Goal: Information Seeking & Learning: Learn about a topic

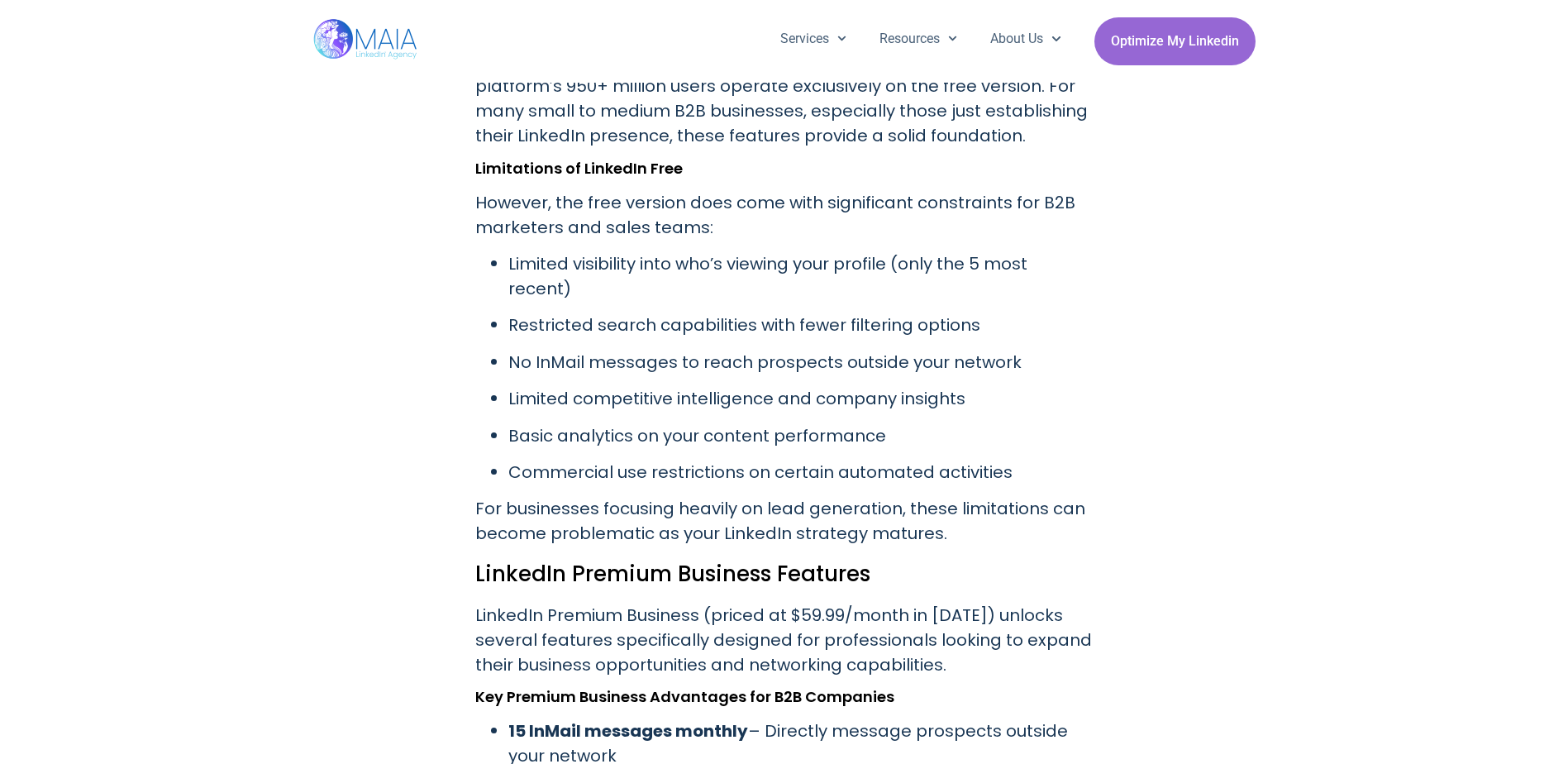
scroll to position [2260, 0]
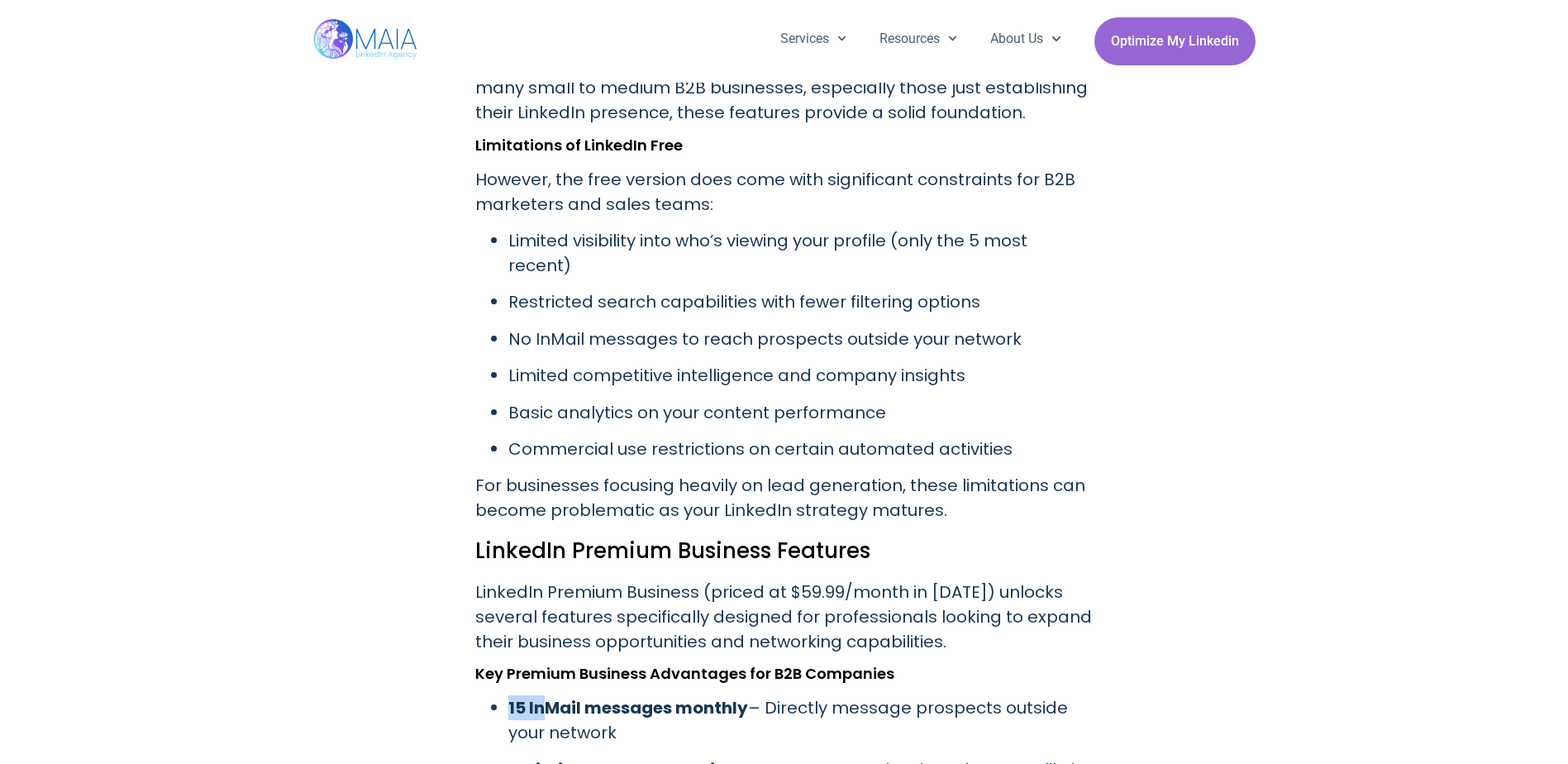
drag, startPoint x: 510, startPoint y: 681, endPoint x: 542, endPoint y: 681, distance: 32.0
click at [542, 696] on strong "15 InMail messages monthly" at bounding box center [628, 708] width 240 height 23
drag, startPoint x: 542, startPoint y: 681, endPoint x: 530, endPoint y: 686, distance: 13.0
click at [530, 696] on strong "15 InMail messages monthly" at bounding box center [628, 708] width 240 height 23
click at [508, 696] on strong "15 InMail messages monthly" at bounding box center [628, 708] width 240 height 23
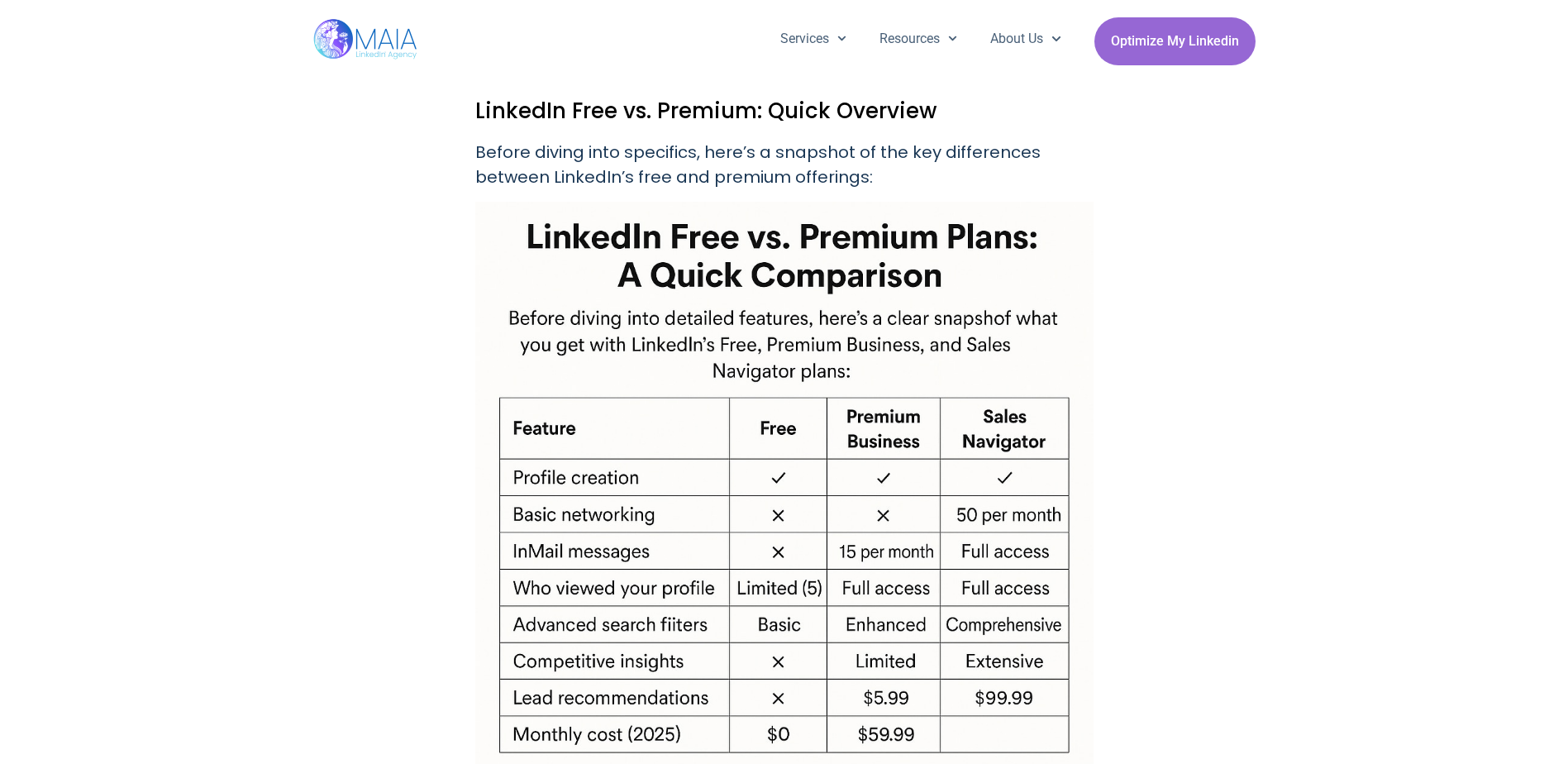
scroll to position [986, 0]
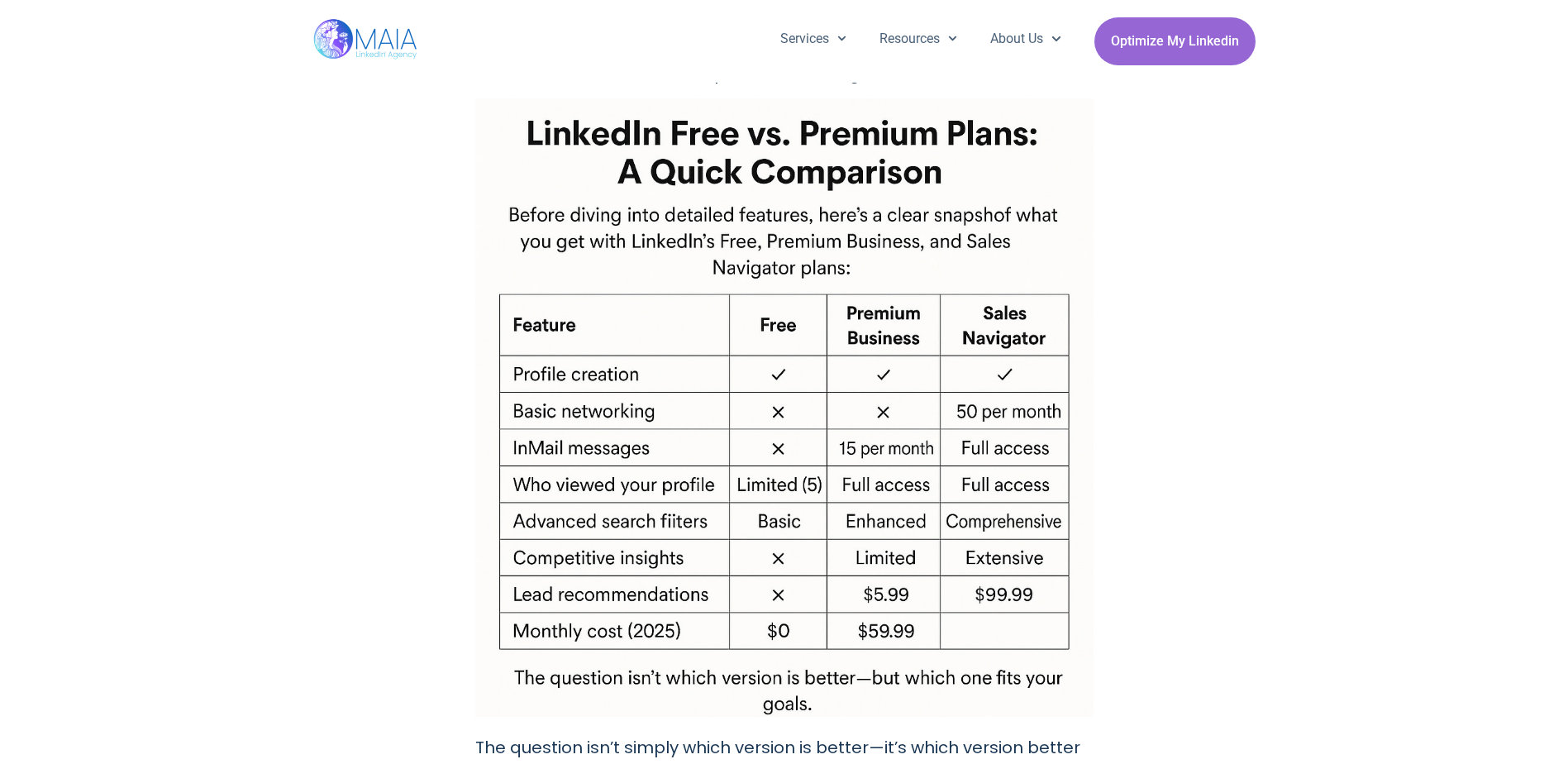
click at [660, 410] on img at bounding box center [785, 408] width 619 height 619
click at [689, 406] on img at bounding box center [785, 408] width 619 height 619
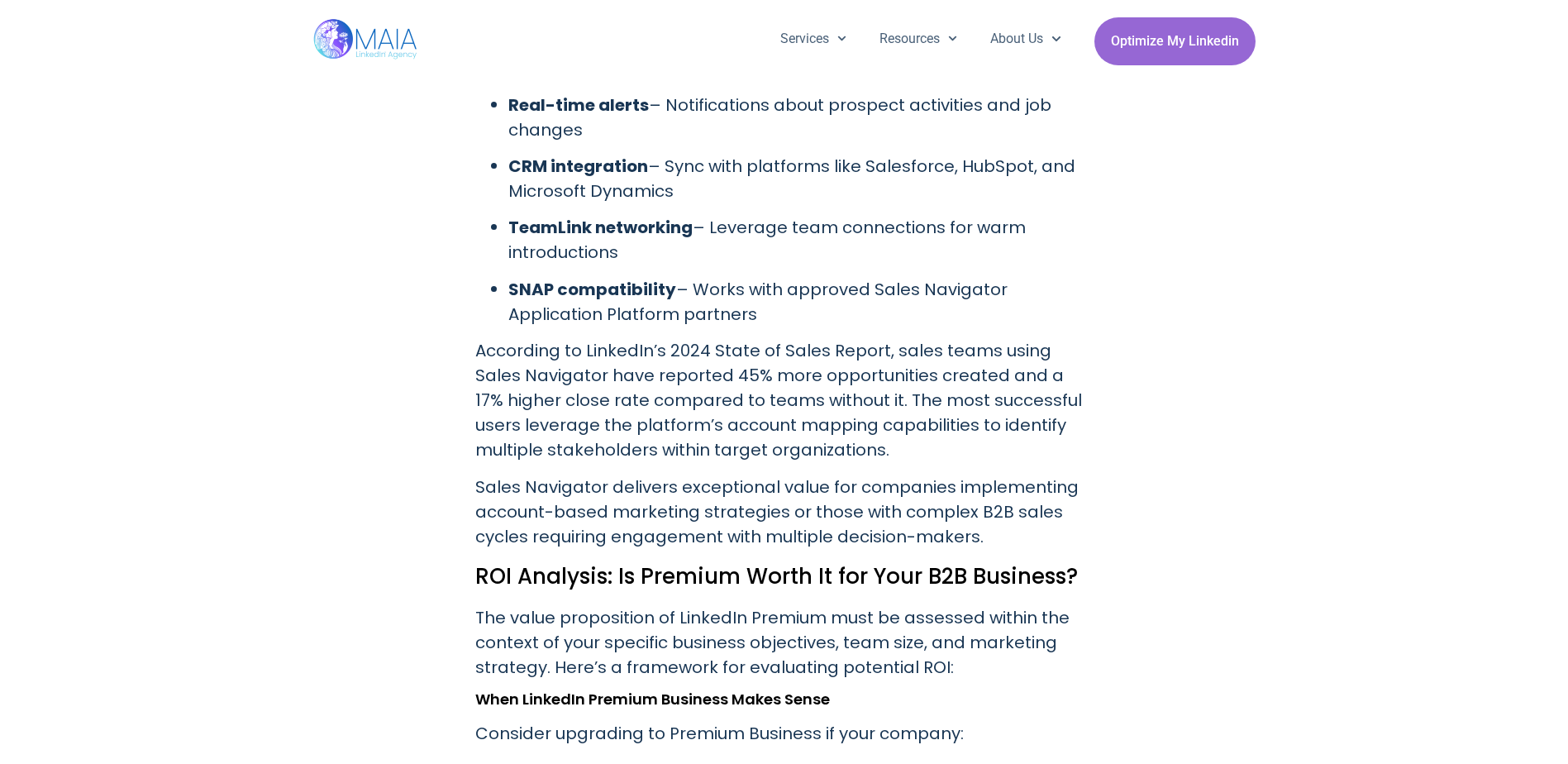
scroll to position [4212, 0]
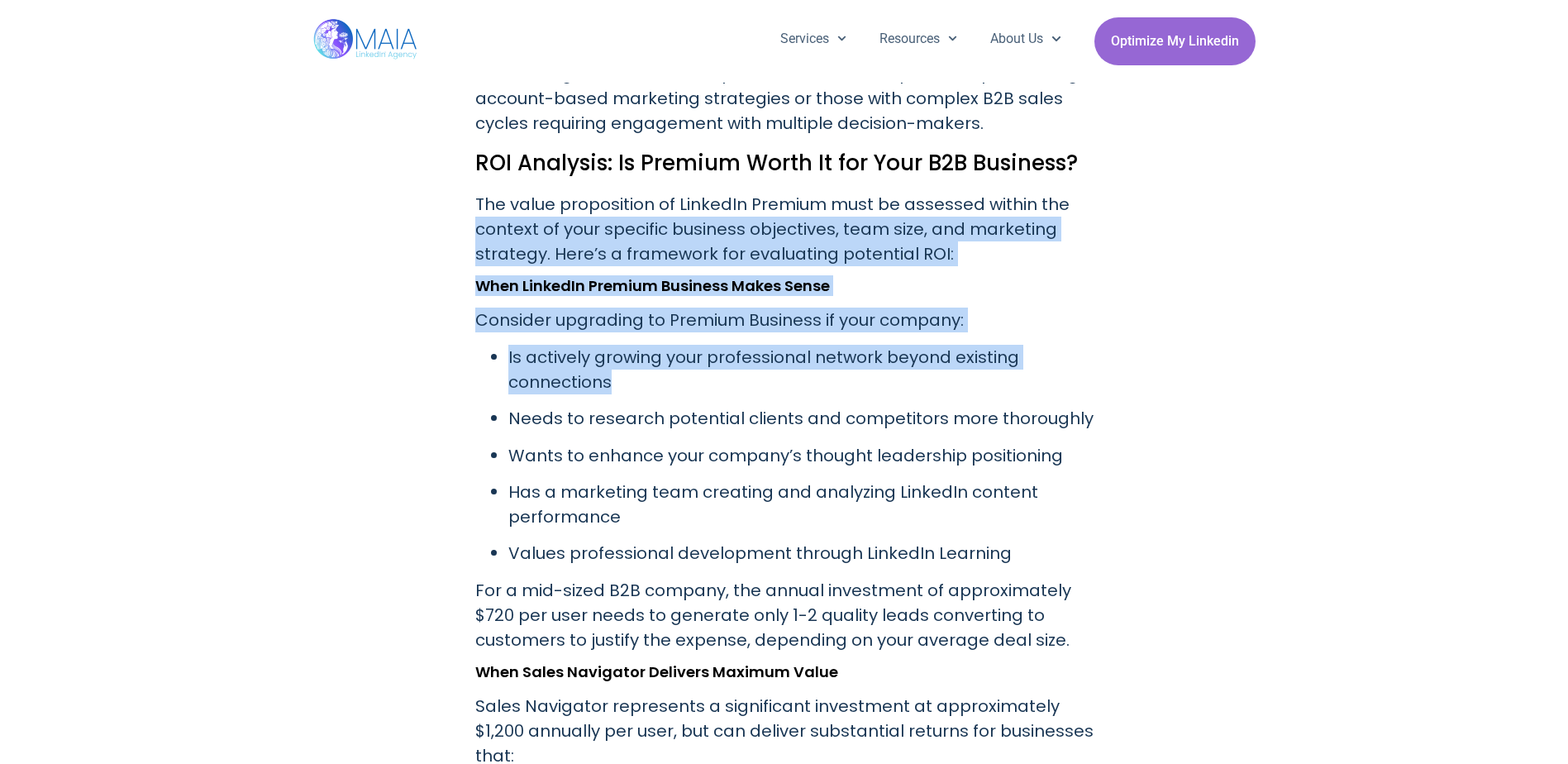
drag, startPoint x: 1567, startPoint y: 349, endPoint x: 1558, endPoint y: 182, distance: 167.2
click at [1558, 182] on div "May 02 LinkedIn Premium vs. Free: Ultimate Comparison Guide For executives navi…" at bounding box center [784, 461] width 1568 height 9182
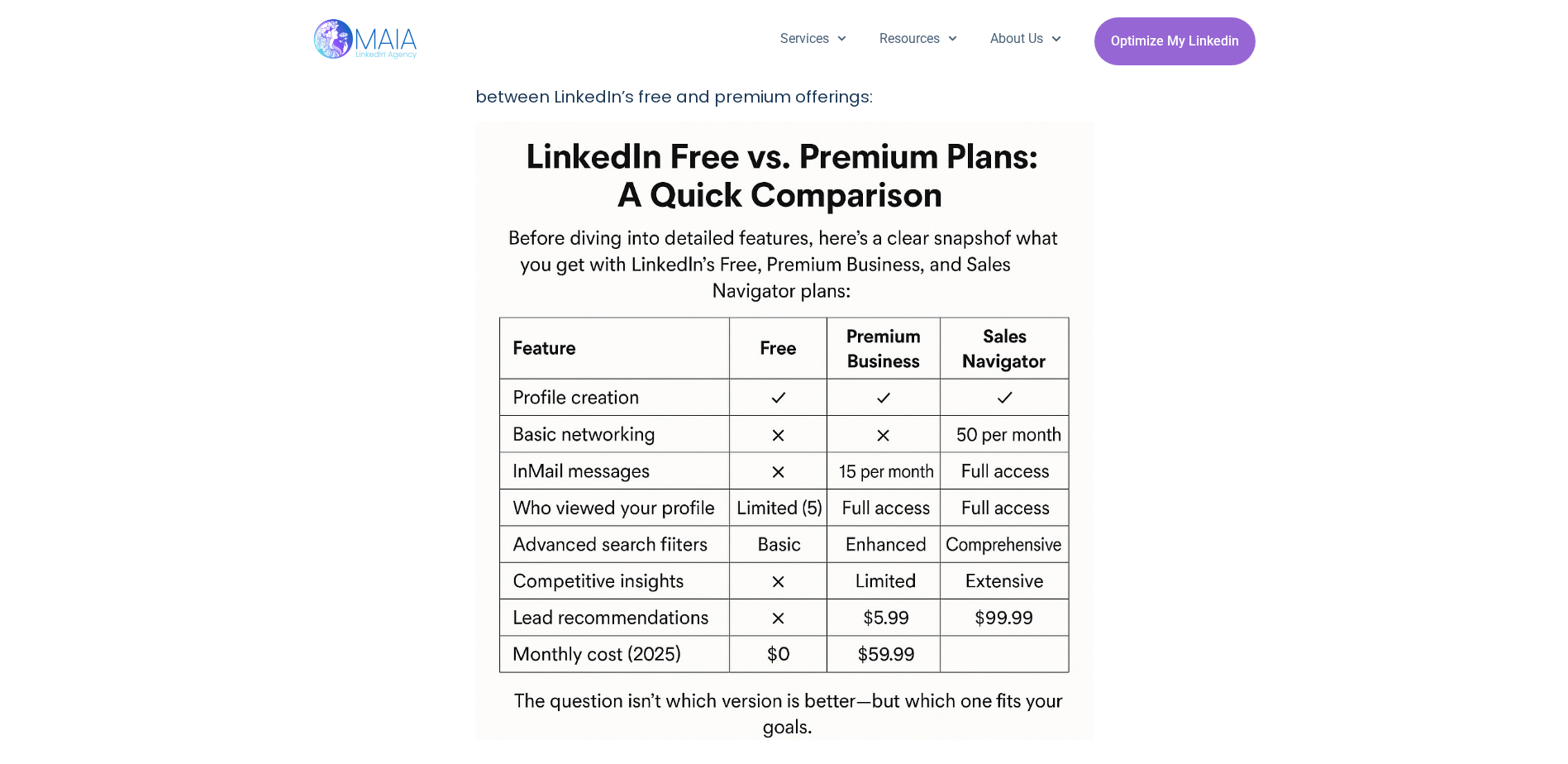
scroll to position [0, 0]
